Goal: Find contact information: Find contact information

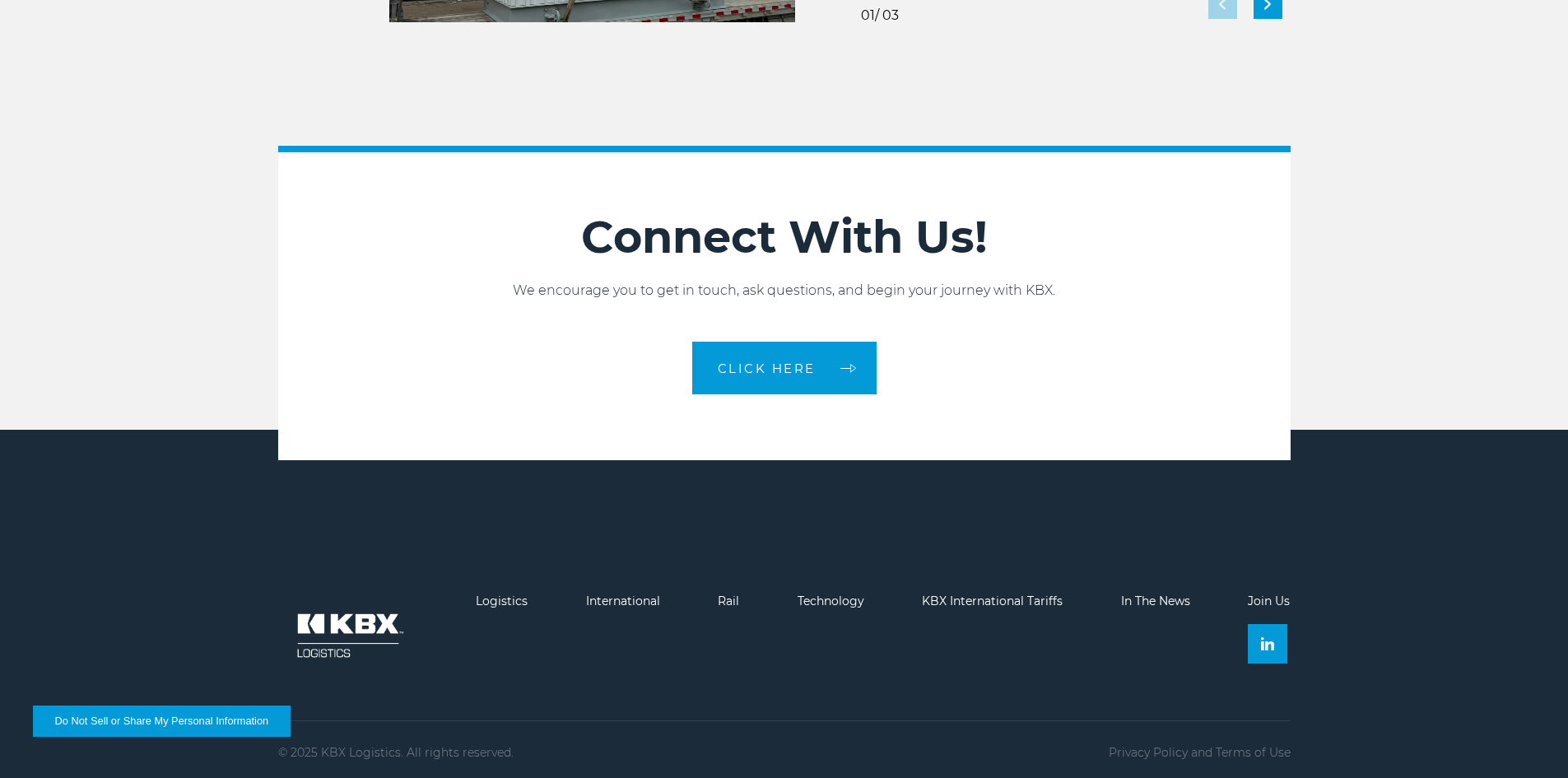
scroll to position [3666, 0]
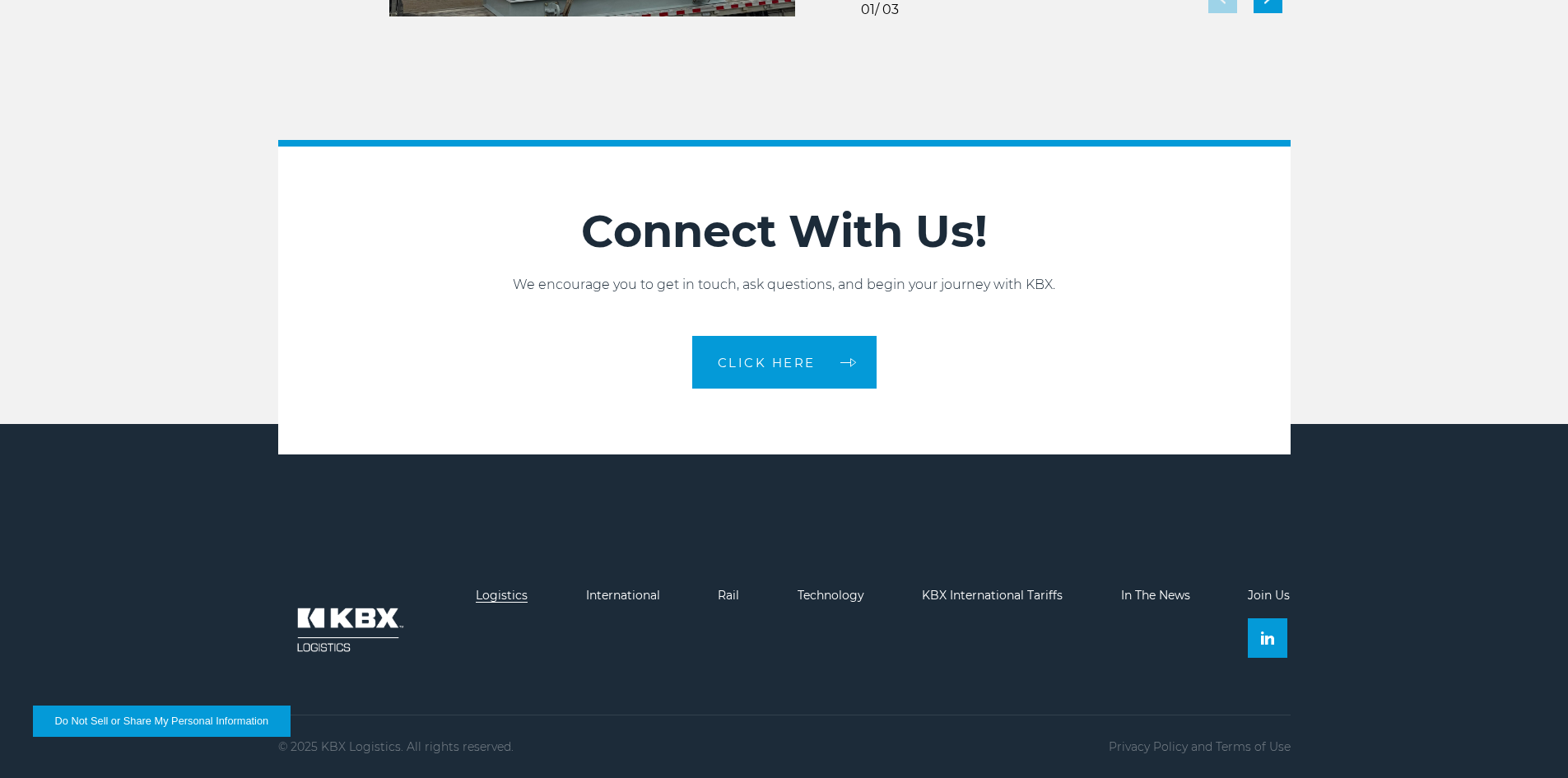
click at [494, 590] on link "Logistics" at bounding box center [502, 595] width 52 height 15
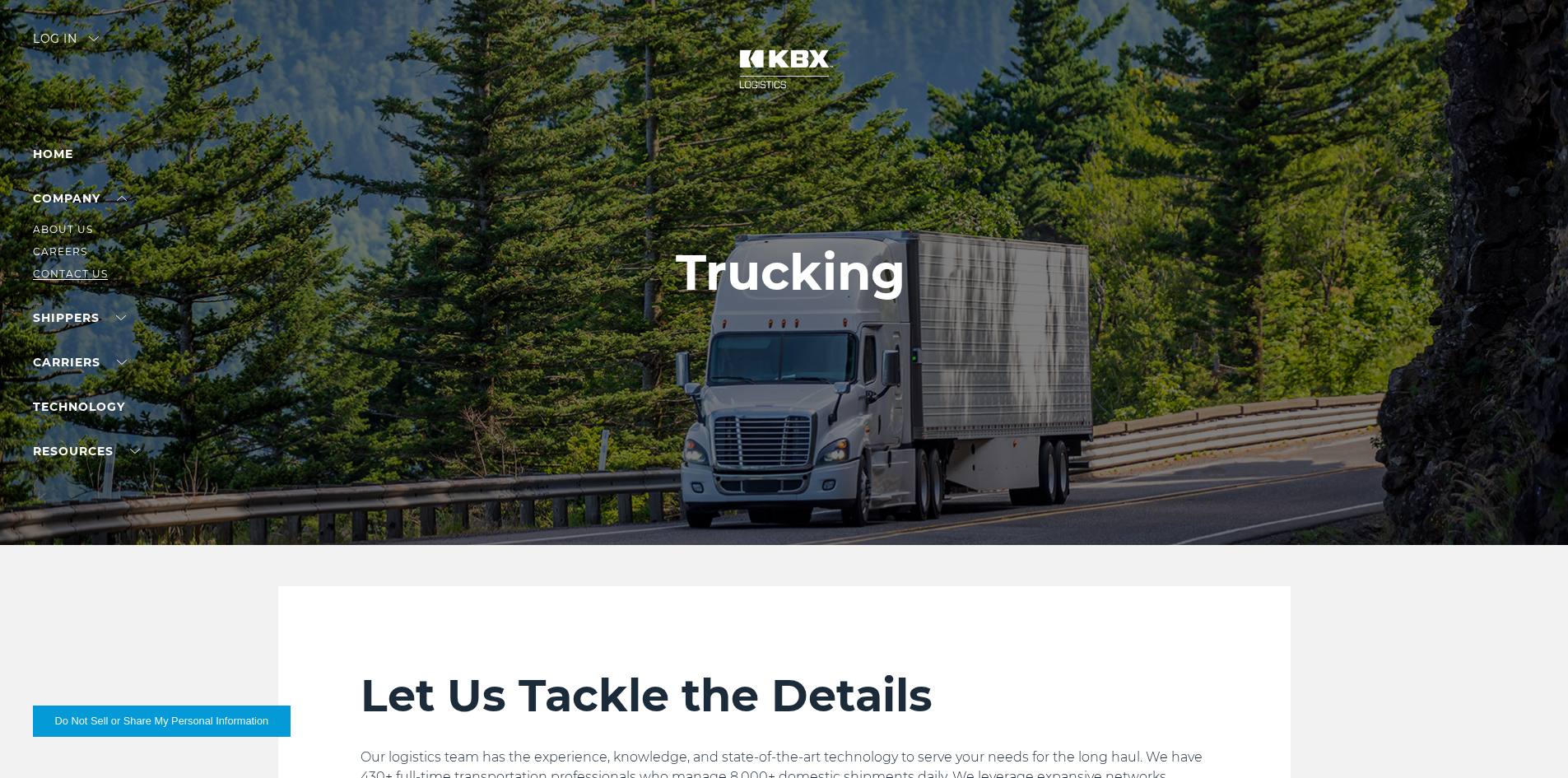
click at [67, 271] on link "Contact Us" at bounding box center [71, 273] width 75 height 12
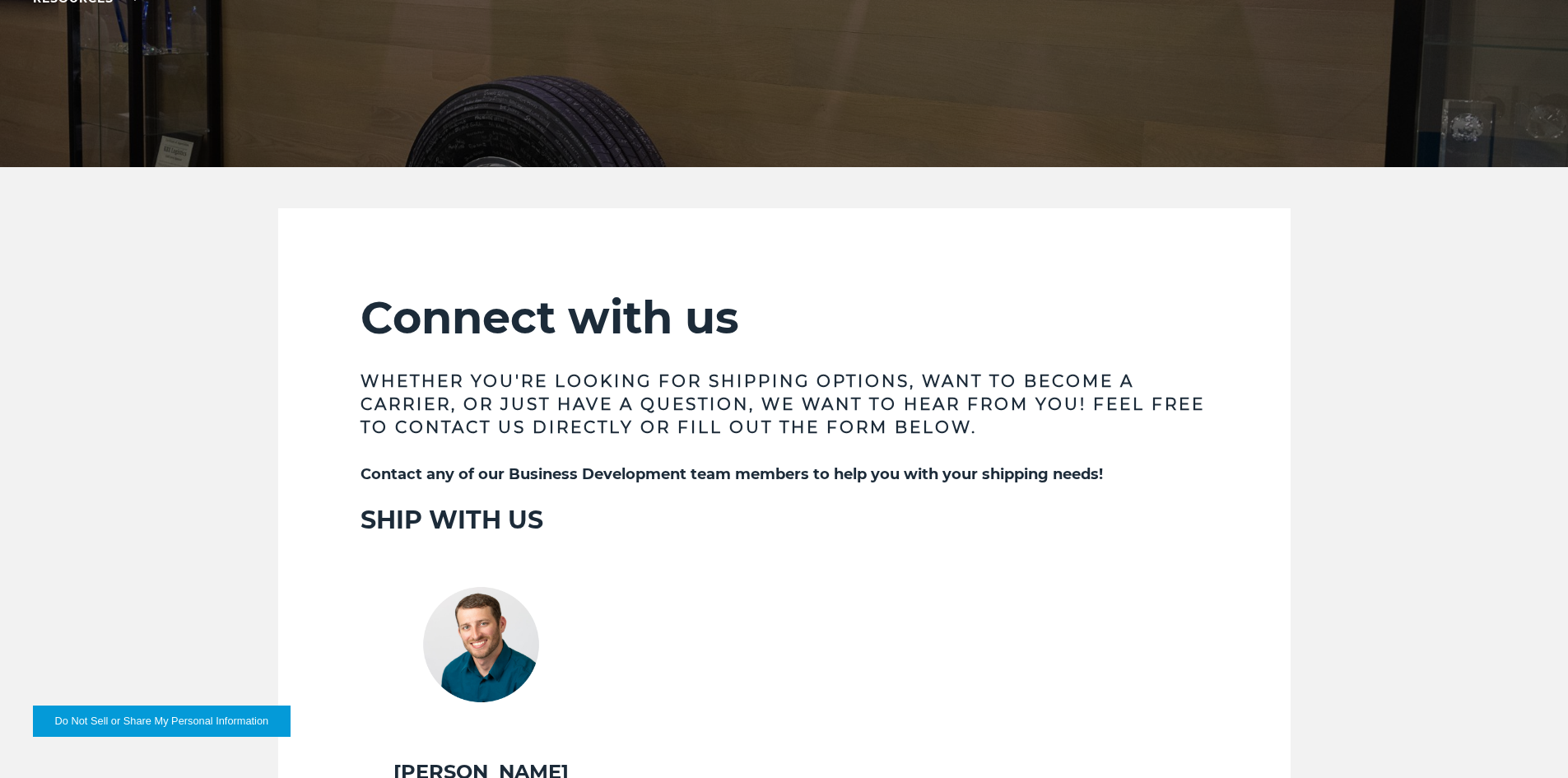
scroll to position [334, 0]
